Goal: Share content: Share content

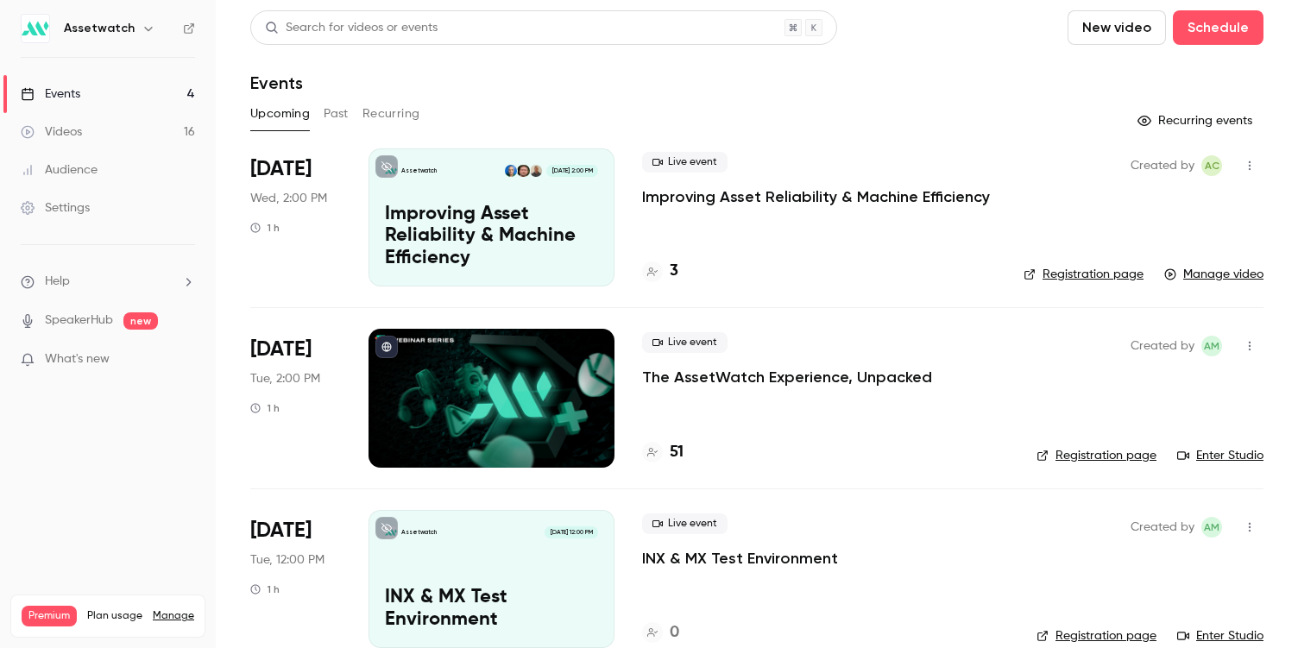
click at [166, 131] on link "Videos 16" at bounding box center [108, 132] width 216 height 38
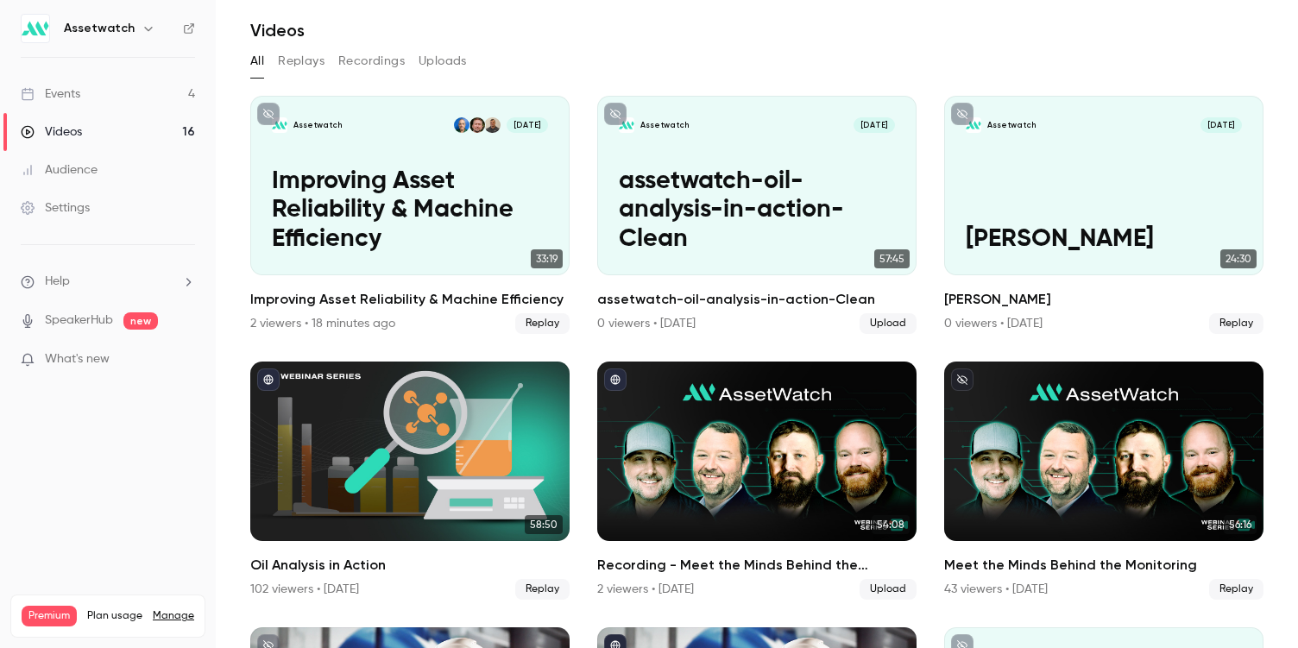
scroll to position [85, 0]
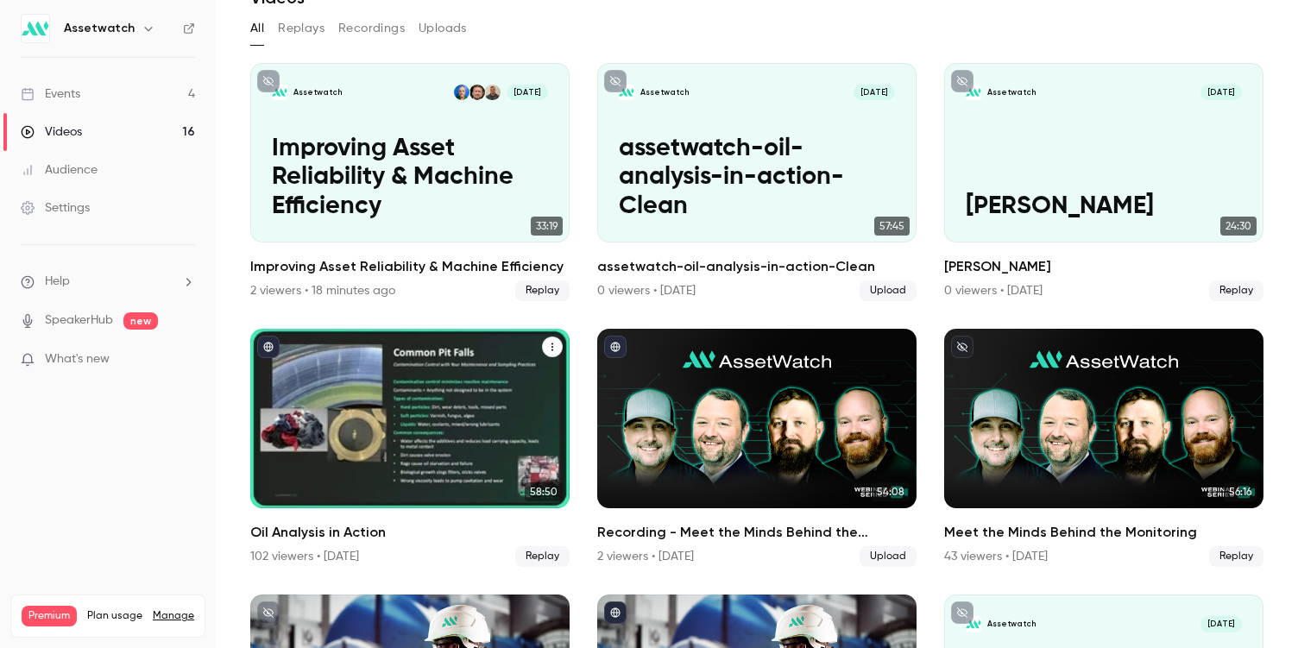
click at [551, 349] on icon "Oil Analysis in Action" at bounding box center [552, 347] width 10 height 10
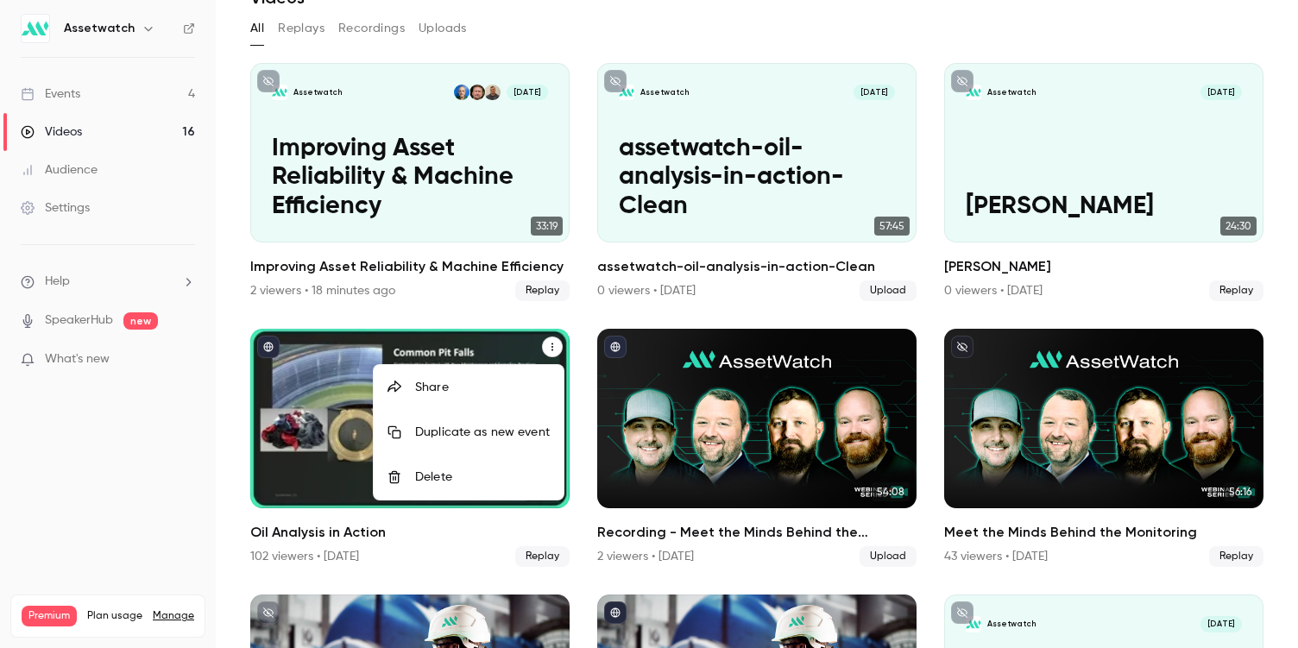
click at [523, 392] on div "Share" at bounding box center [482, 387] width 135 height 17
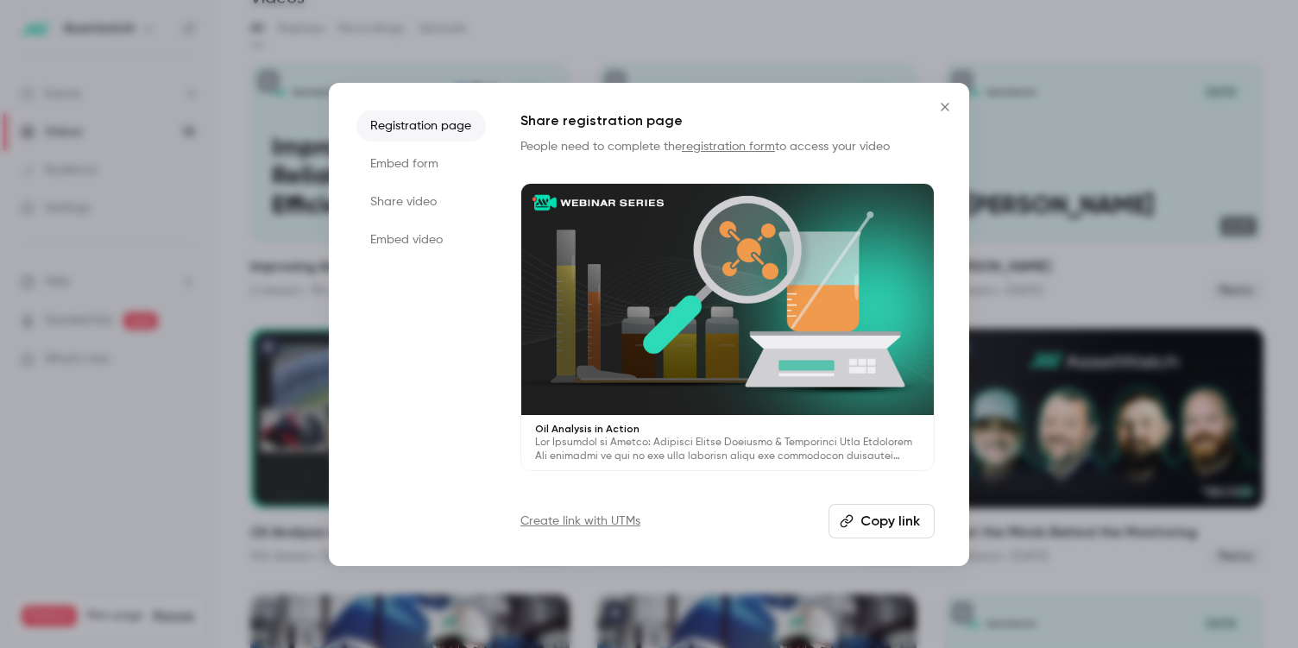
click at [418, 208] on li "Share video" at bounding box center [420, 201] width 129 height 31
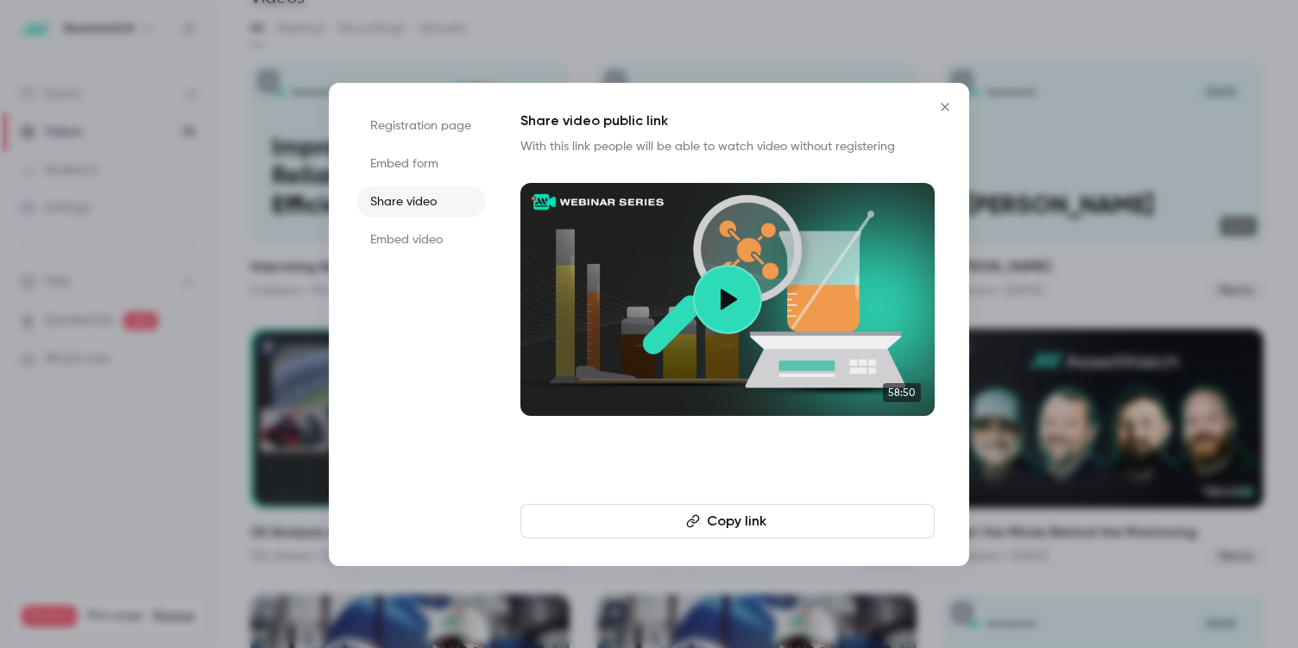
click at [706, 530] on button "Copy link" at bounding box center [727, 521] width 414 height 35
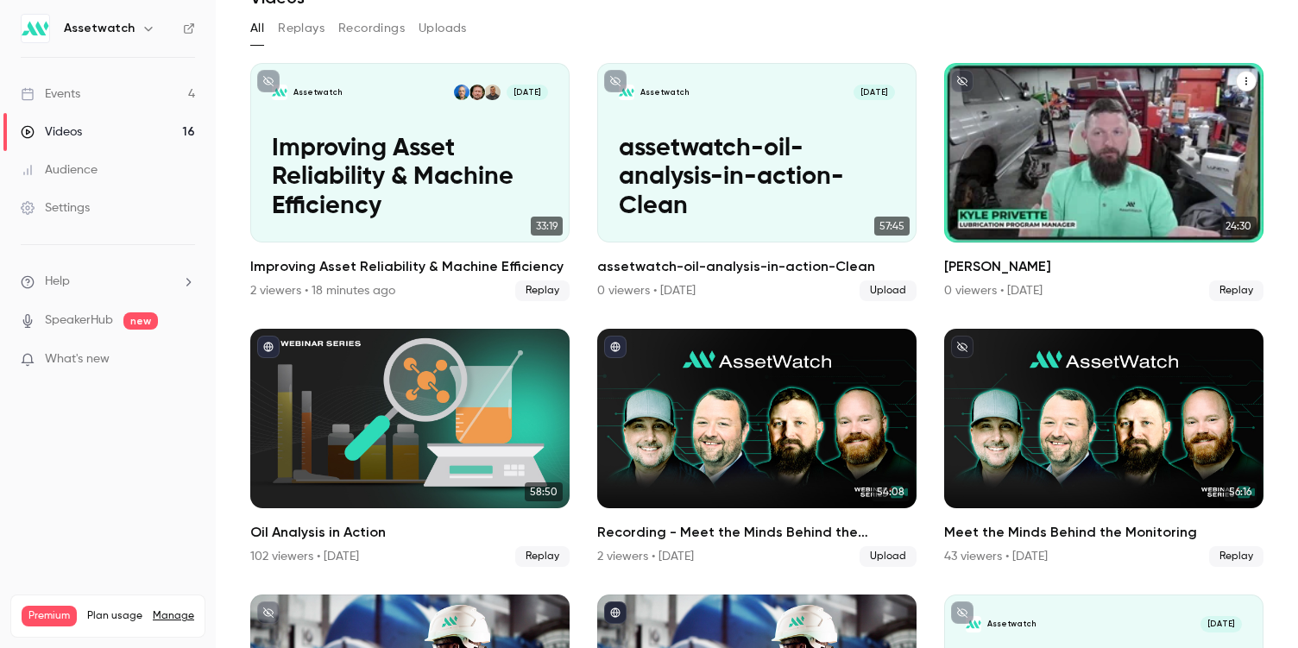
click at [1250, 83] on icon "Kyle Privette" at bounding box center [1246, 81] width 10 height 10
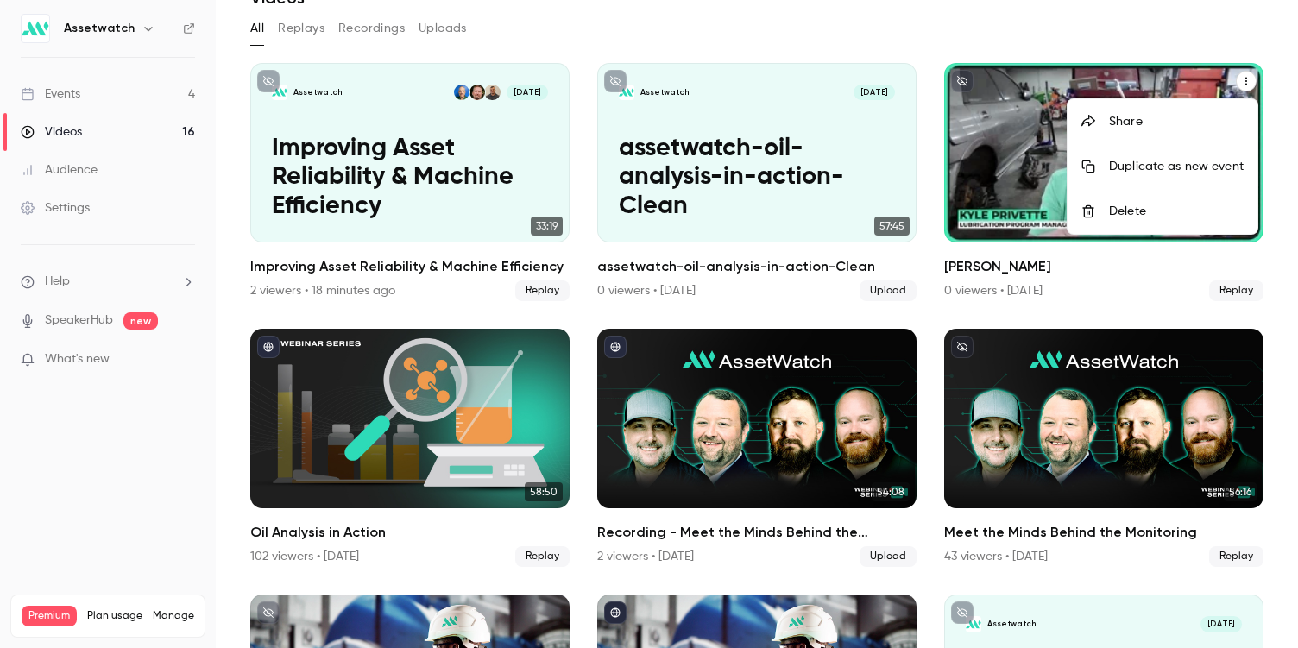
click at [1180, 129] on div "Share" at bounding box center [1176, 121] width 135 height 17
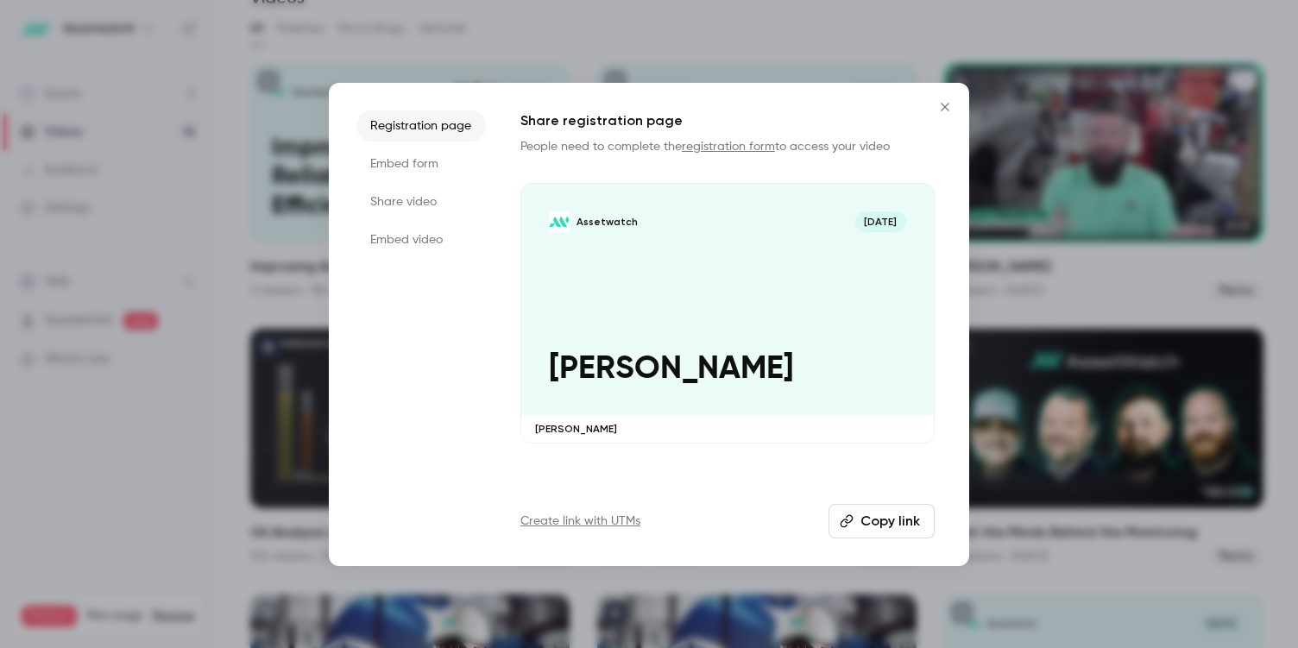
click at [456, 206] on li "Share video" at bounding box center [420, 201] width 129 height 31
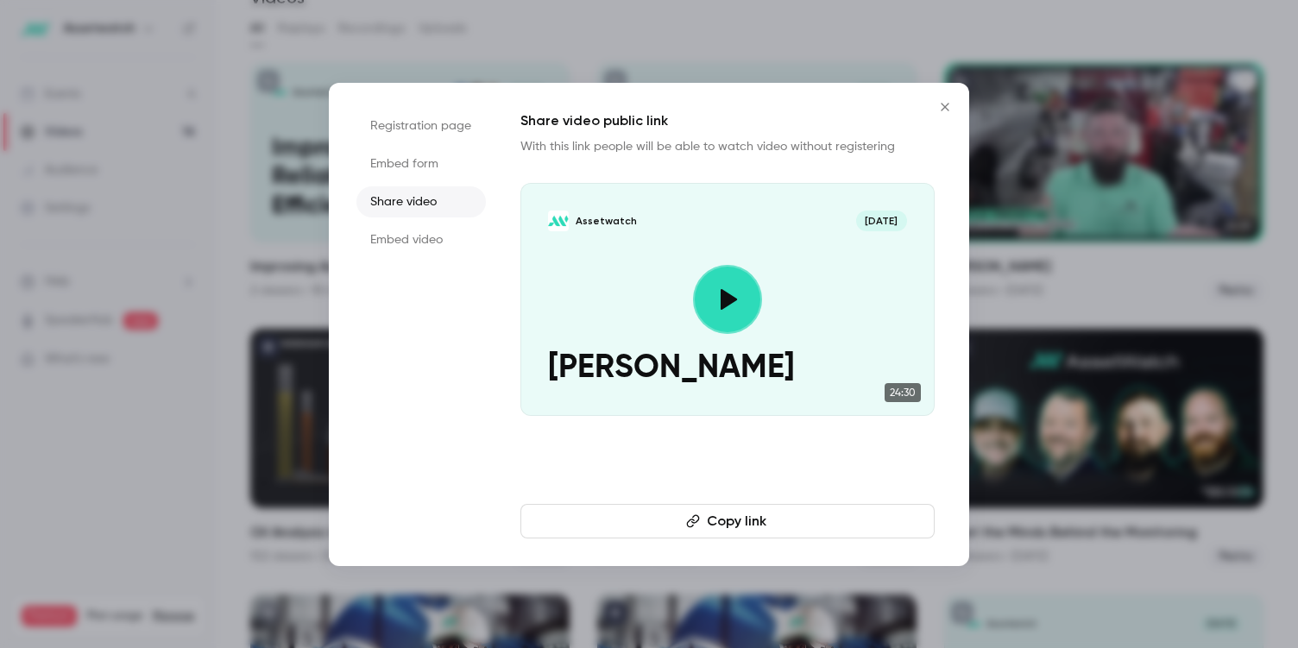
click at [651, 522] on button "Copy link" at bounding box center [727, 521] width 414 height 35
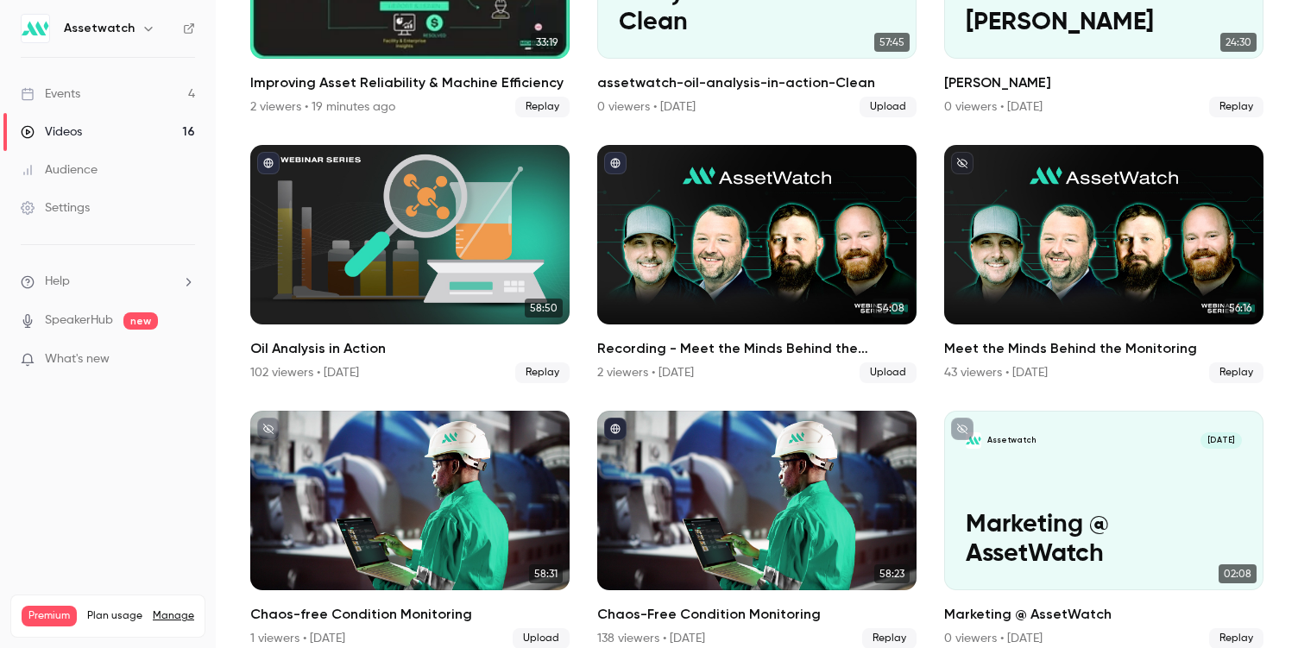
scroll to position [302, 0]
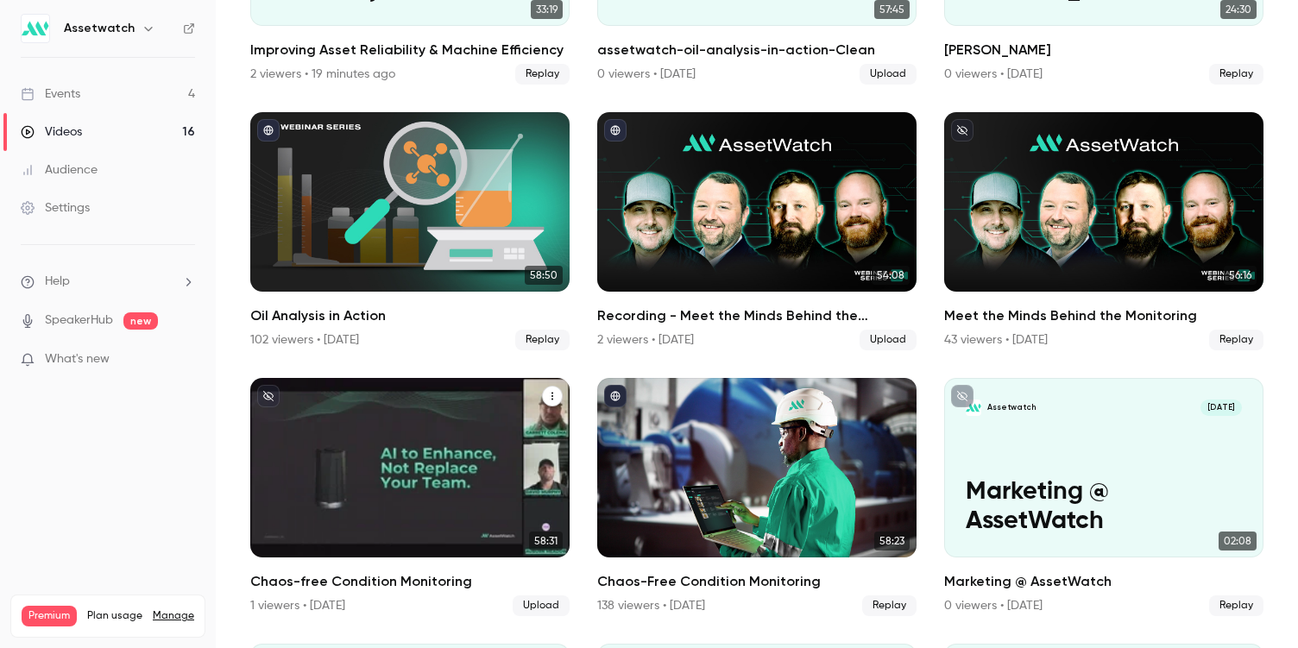
click at [556, 391] on icon "Chaos-free Condition Monitoring" at bounding box center [552, 396] width 10 height 10
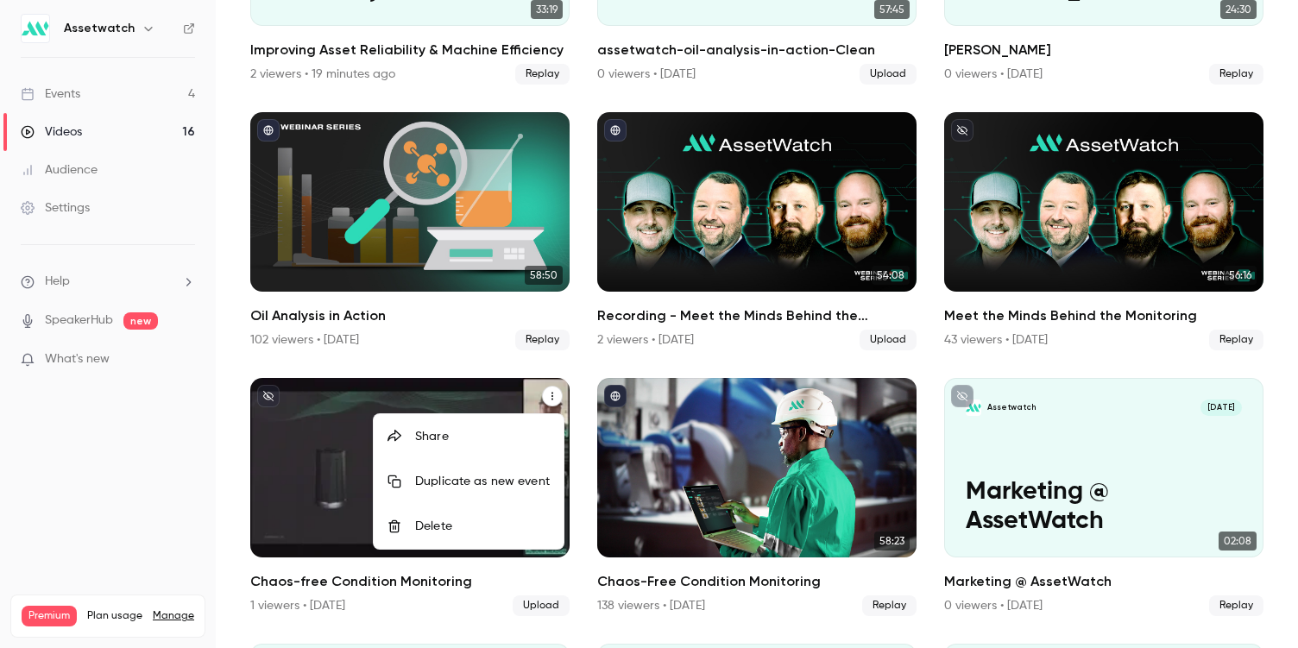
click at [512, 441] on div "Share" at bounding box center [482, 436] width 135 height 17
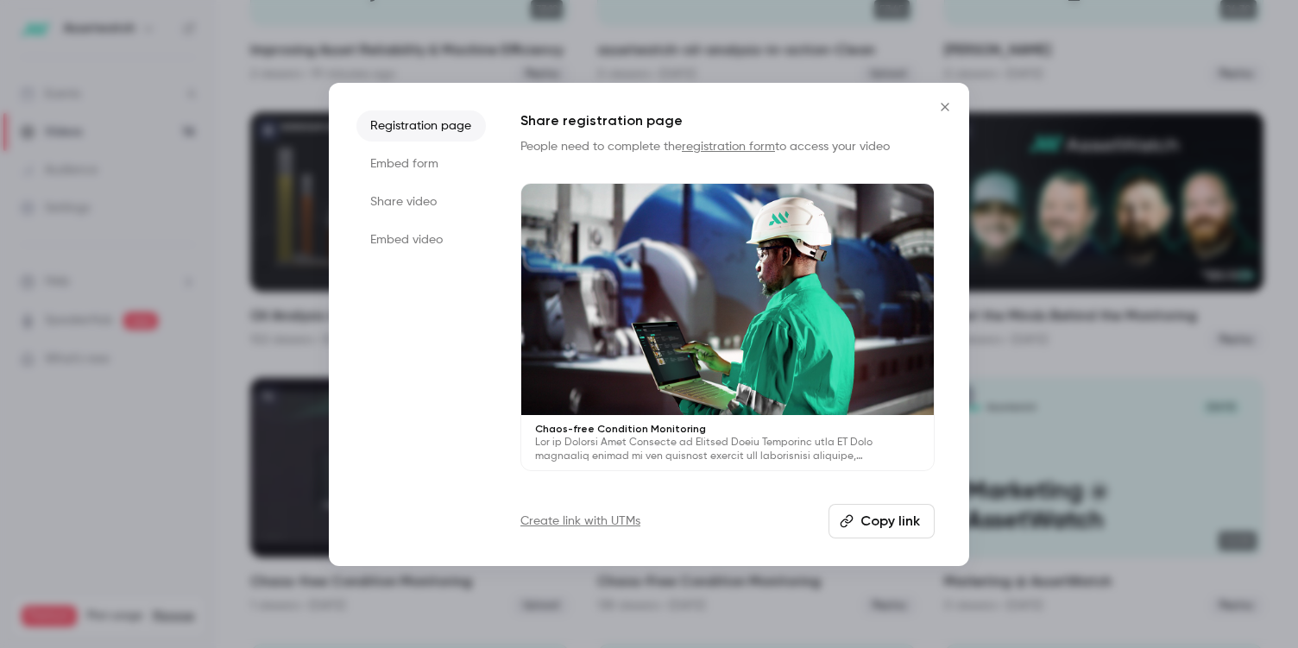
click at [448, 150] on li "Embed form" at bounding box center [420, 163] width 129 height 31
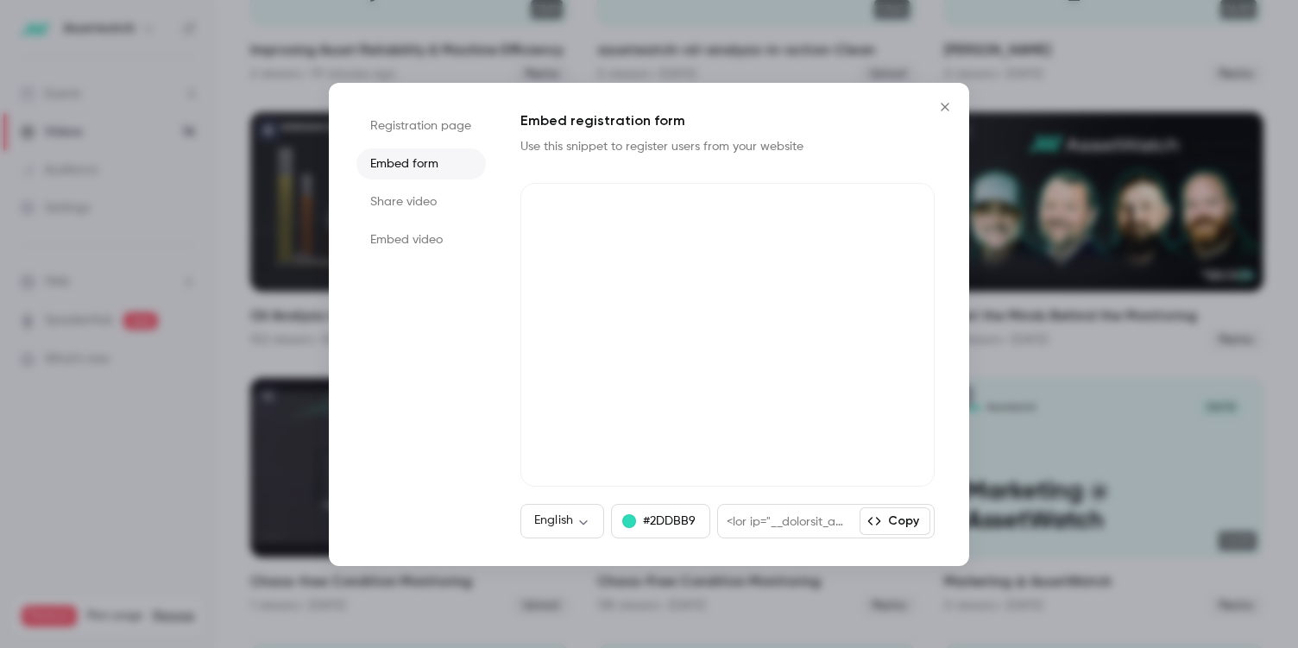
click at [441, 198] on li "Share video" at bounding box center [420, 201] width 129 height 31
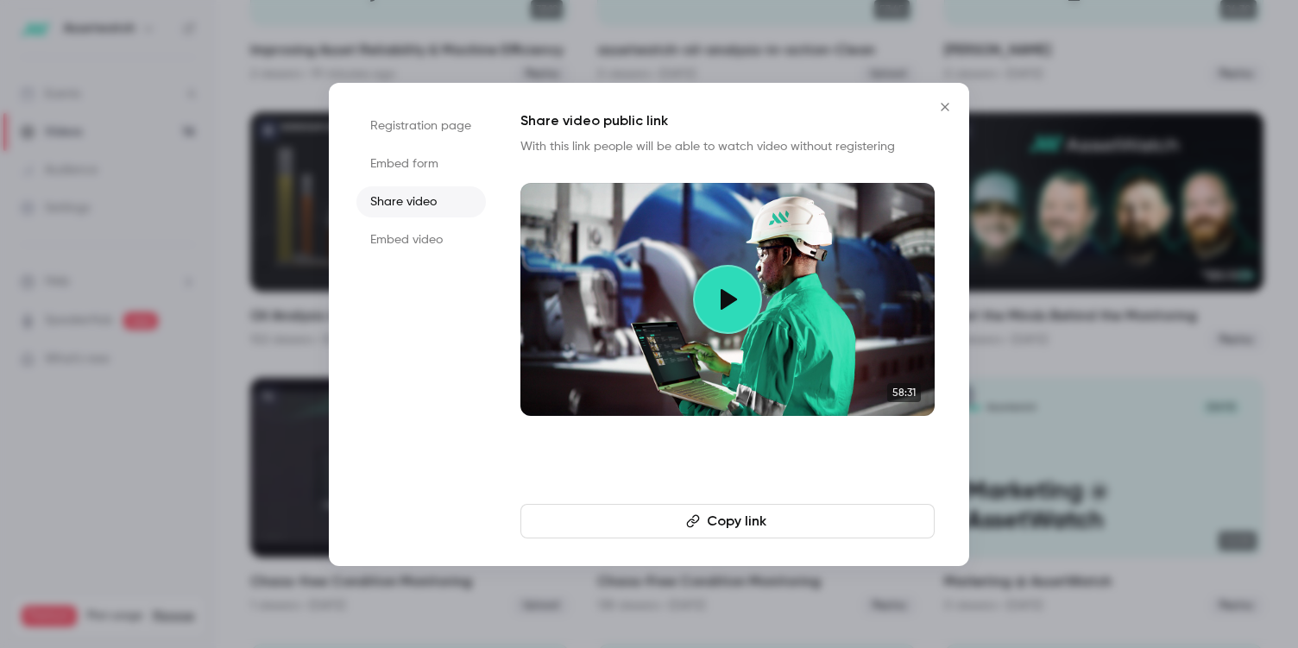
click at [648, 525] on button "Copy link" at bounding box center [727, 521] width 414 height 35
